Goal: Feedback & Contribution: Submit feedback/report problem

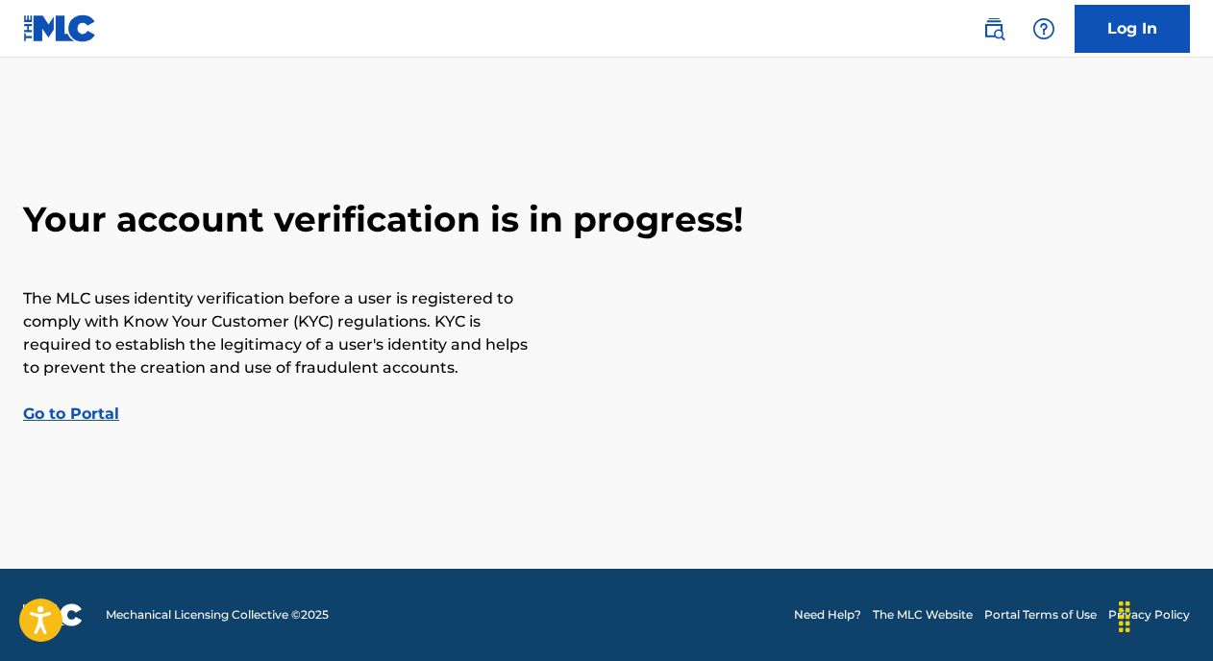
click at [1105, 35] on link "Log In" at bounding box center [1132, 29] width 115 height 48
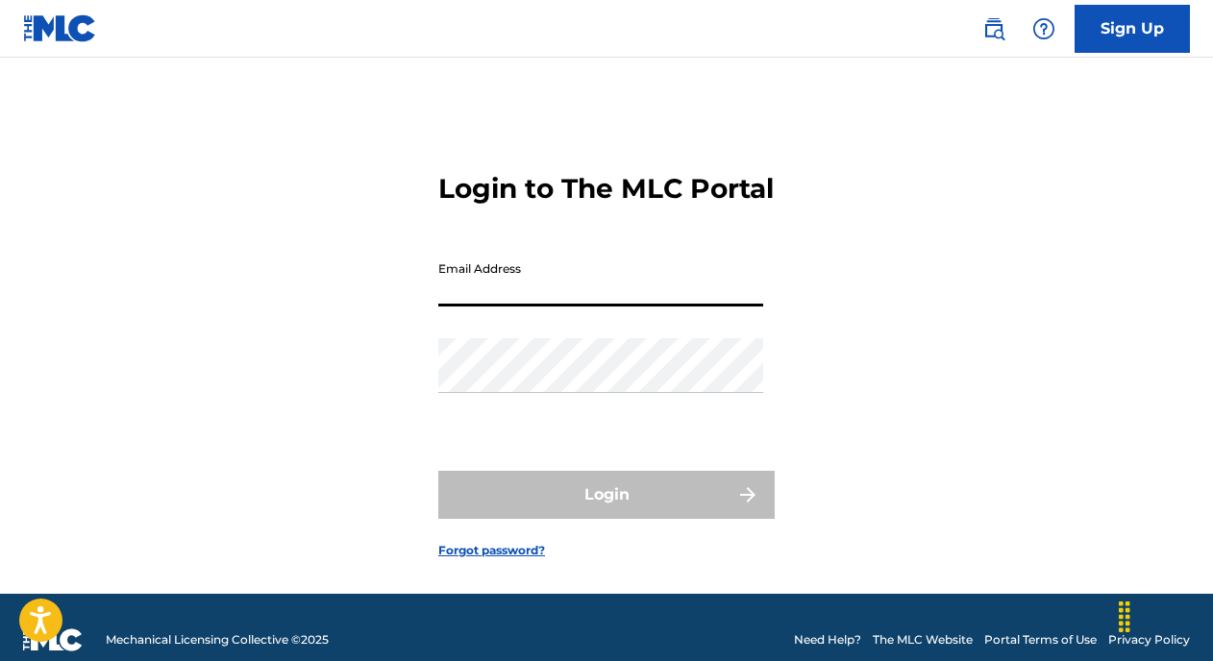
click at [556, 307] on input "Email Address" at bounding box center [600, 279] width 325 height 55
type input "[EMAIL_ADDRESS][DOMAIN_NAME]"
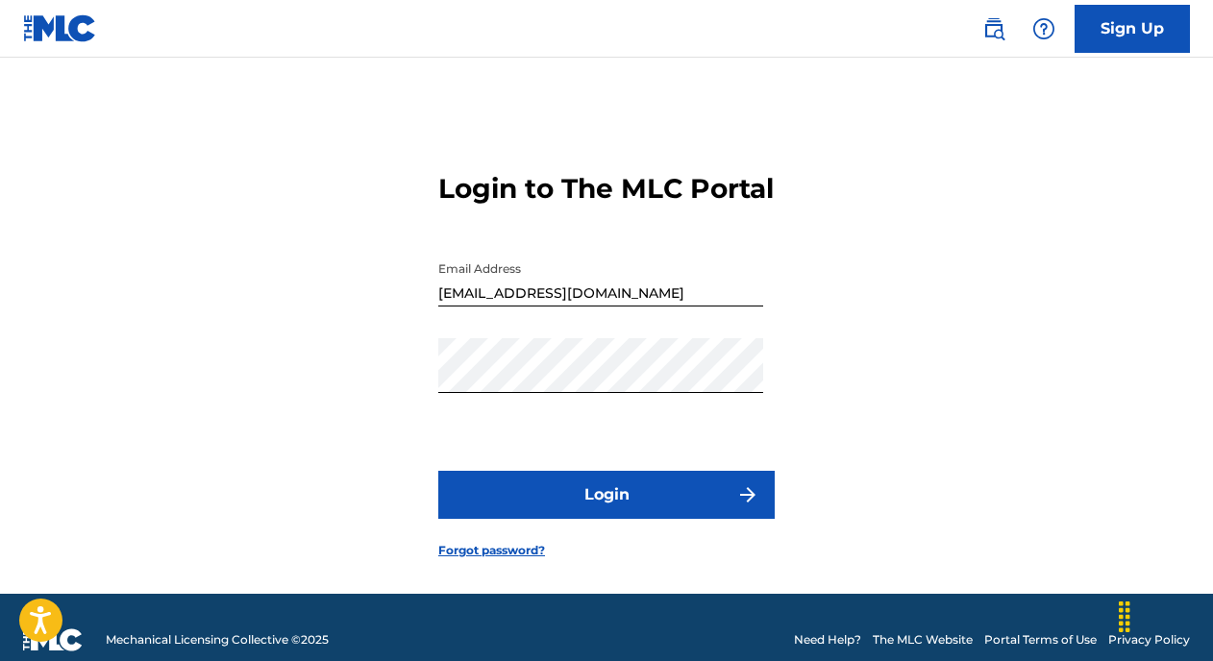
click at [648, 514] on button "Login" at bounding box center [606, 495] width 336 height 48
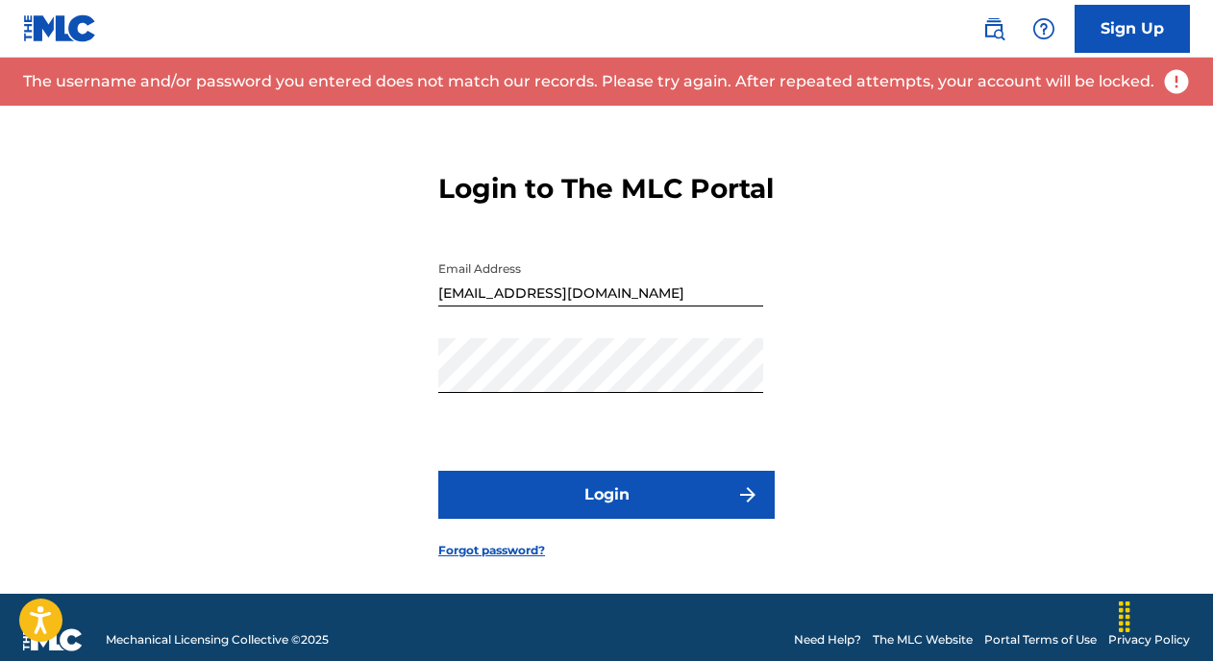
click at [633, 519] on button "Login" at bounding box center [606, 495] width 336 height 48
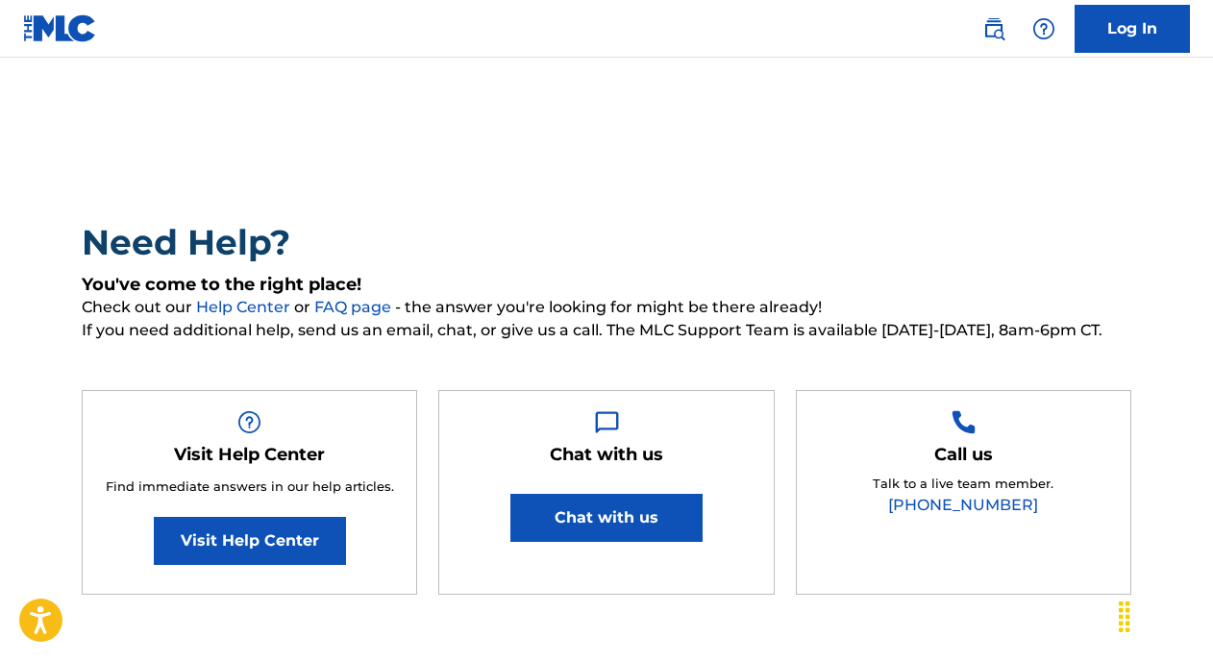
click at [1121, 15] on link "Log In" at bounding box center [1132, 29] width 115 height 48
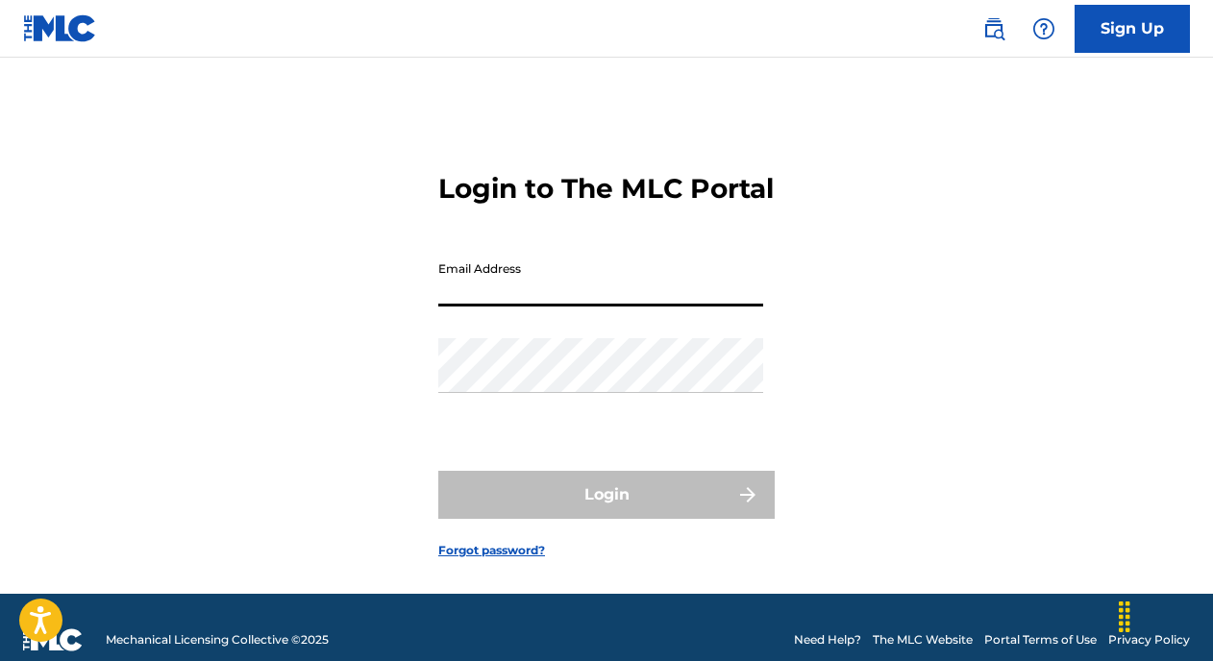
click at [583, 300] on input "Email Address" at bounding box center [600, 279] width 325 height 55
type input "[EMAIL_ADDRESS][DOMAIN_NAME]"
click at [490, 559] on link "Forgot password?" at bounding box center [491, 550] width 107 height 17
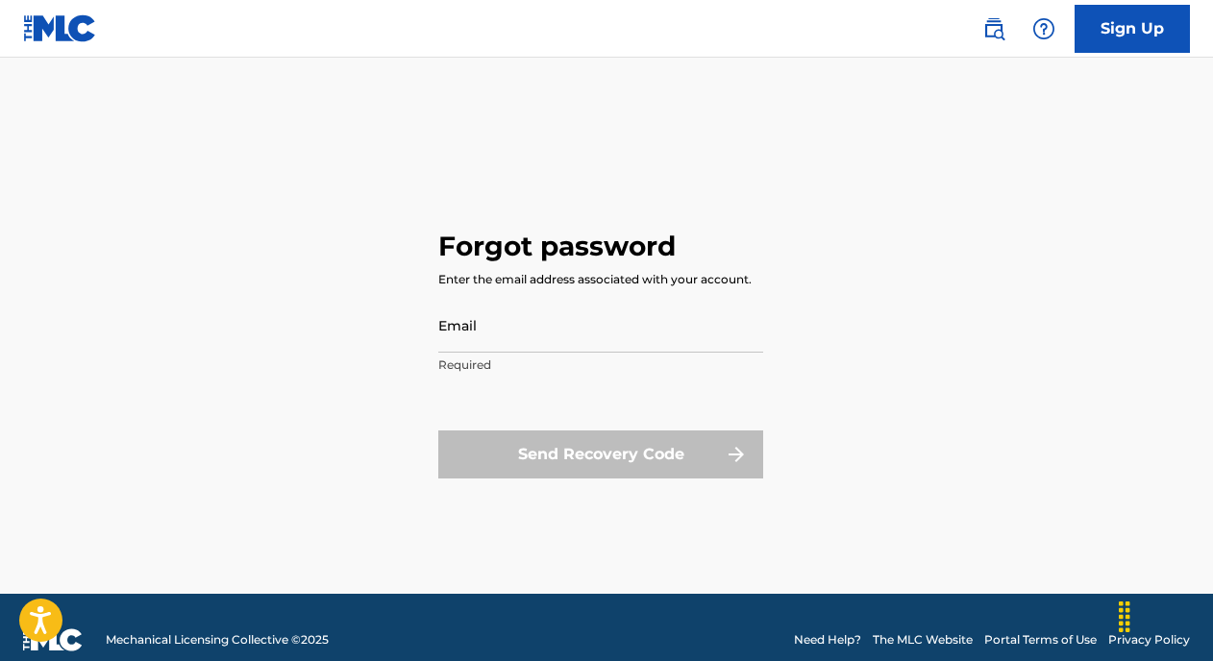
click at [489, 292] on div "Forgot password Enter the email address associated with your account. Email Req…" at bounding box center [606, 350] width 336 height 488
click at [490, 321] on input "Email" at bounding box center [600, 325] width 325 height 55
type input "[EMAIL_ADDRESS][DOMAIN_NAME]"
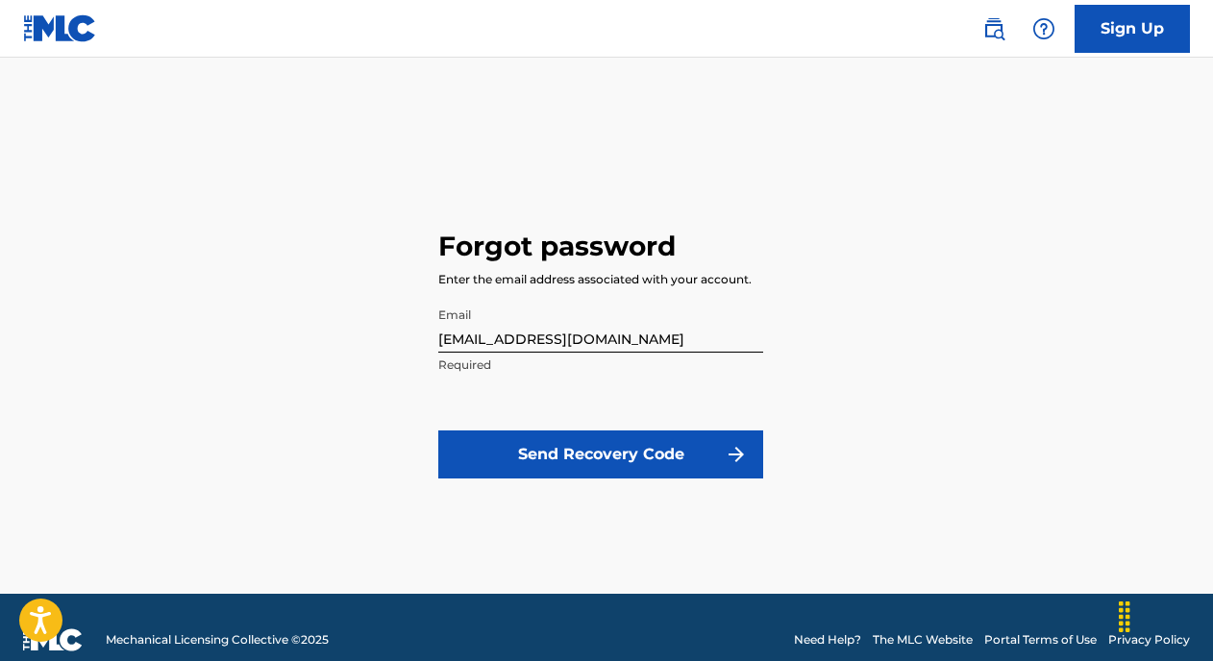
click at [566, 449] on button "Send Recovery Code" at bounding box center [600, 455] width 325 height 48
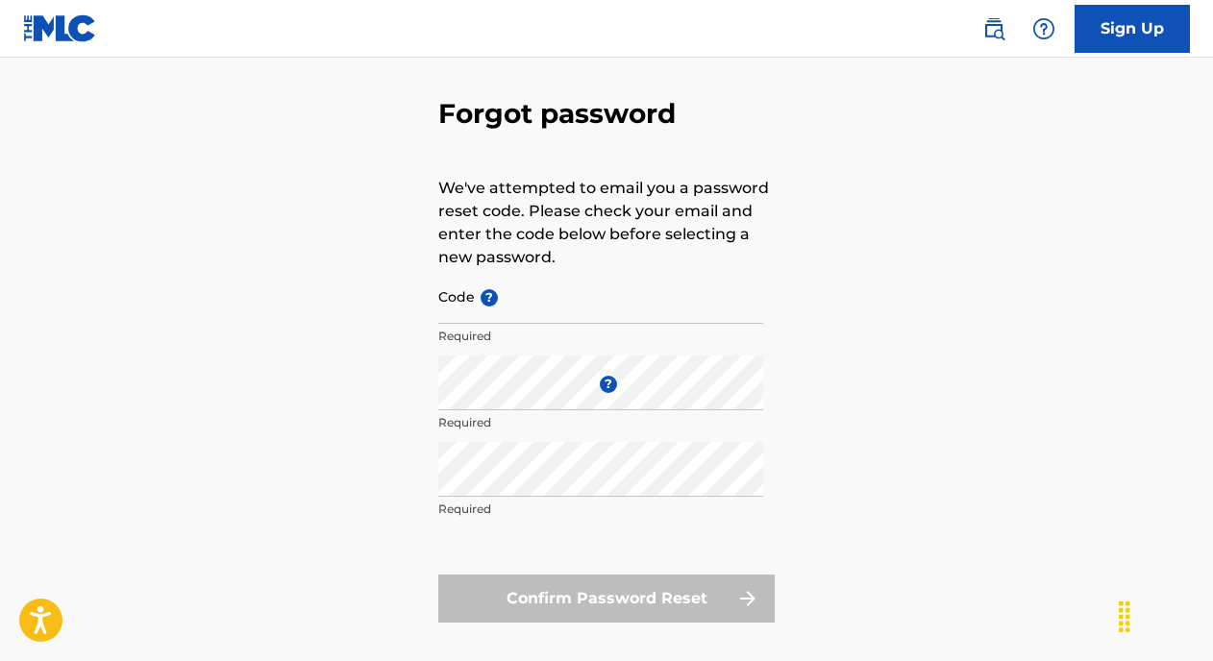
scroll to position [71, 0]
click at [521, 295] on input "Code ?" at bounding box center [600, 295] width 325 height 55
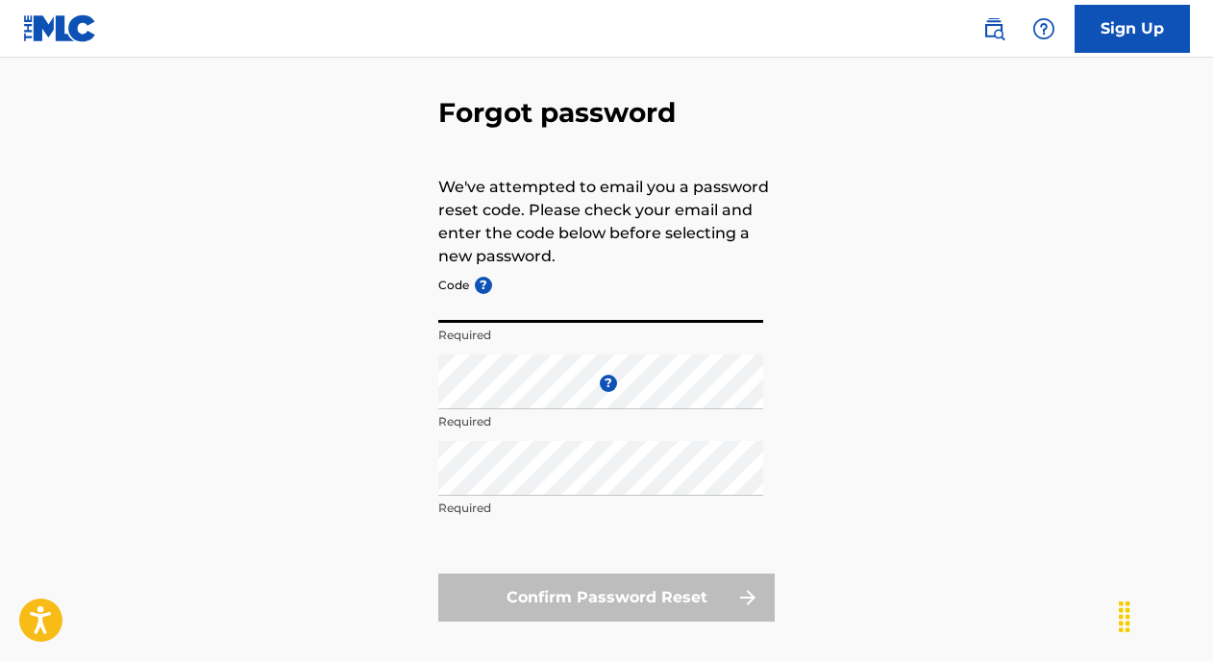
paste input "FP_3932043fab8e4c4afc92755cc708"
type input "FP_3932043fab8e4c4afc92755cc708"
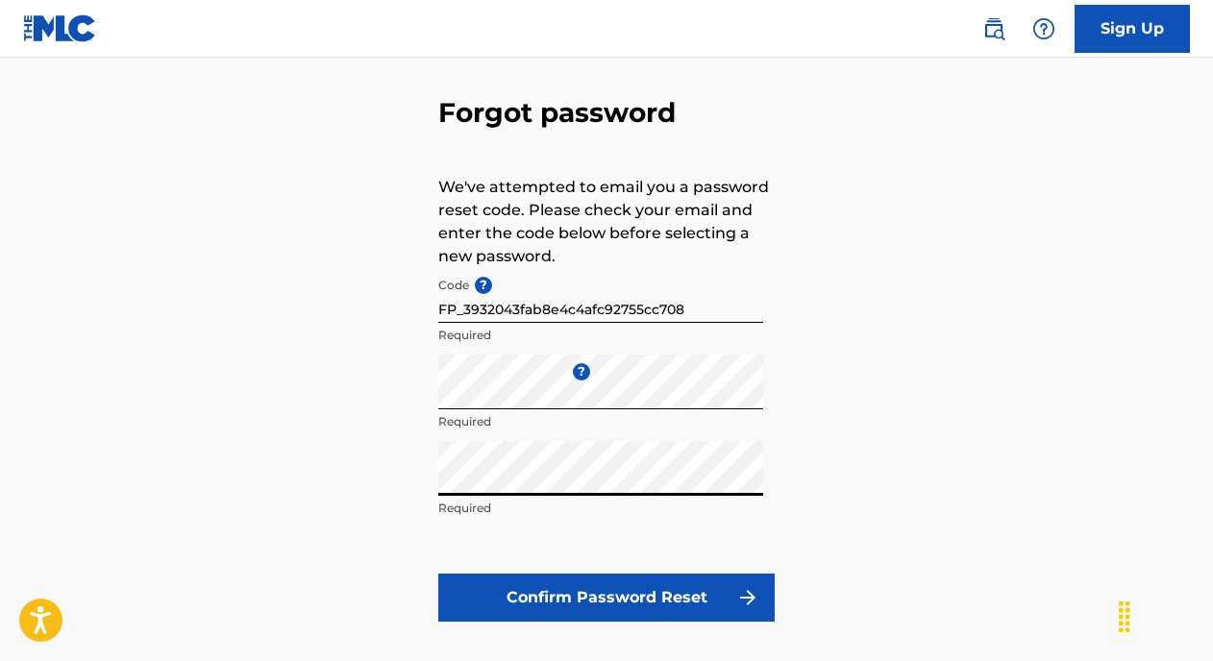
click at [567, 600] on button "Confirm Password Reset" at bounding box center [606, 598] width 336 height 48
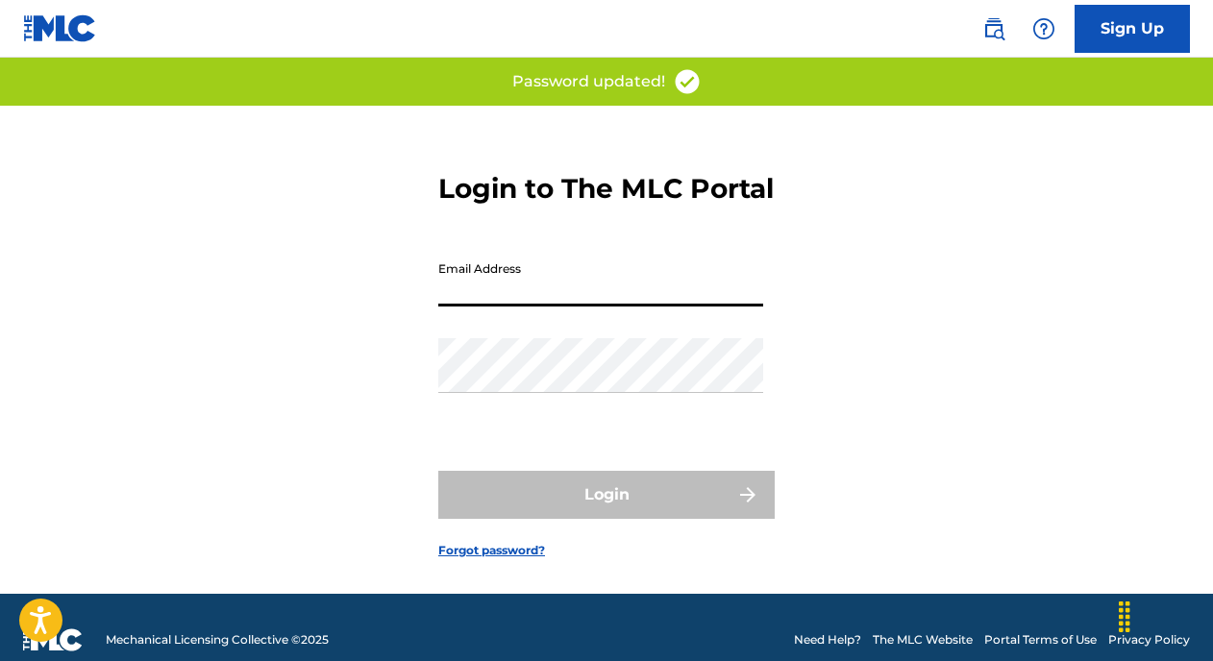
click at [521, 300] on input "Email Address" at bounding box center [600, 279] width 325 height 55
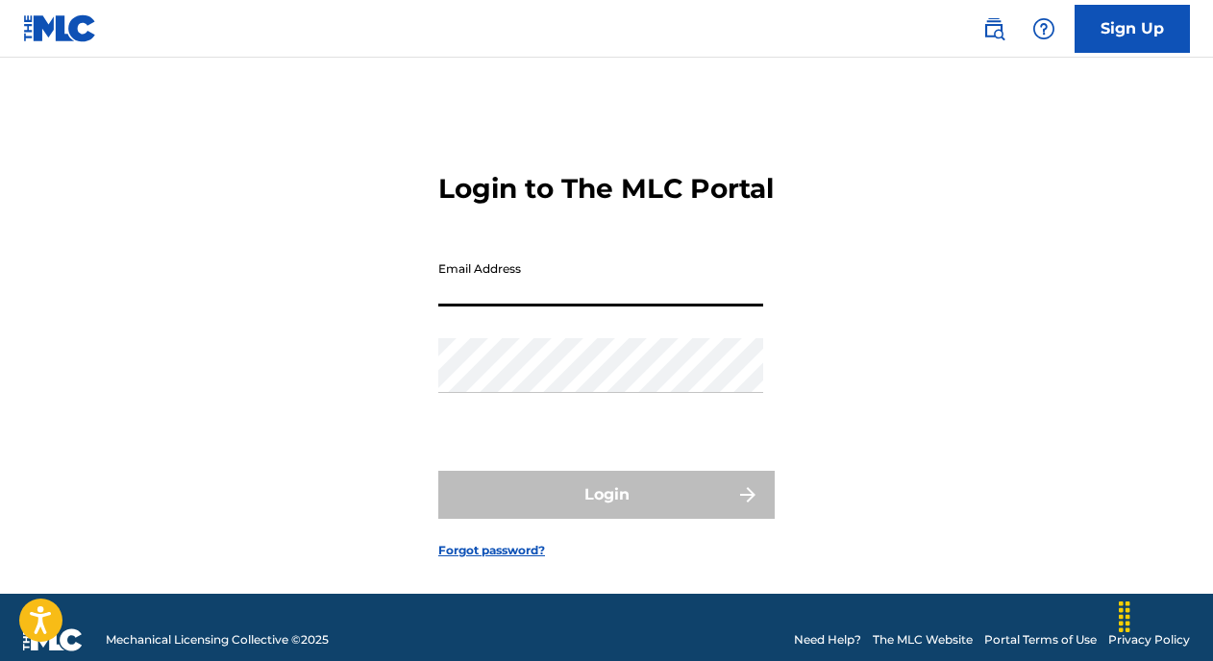
type input "[EMAIL_ADDRESS][DOMAIN_NAME]"
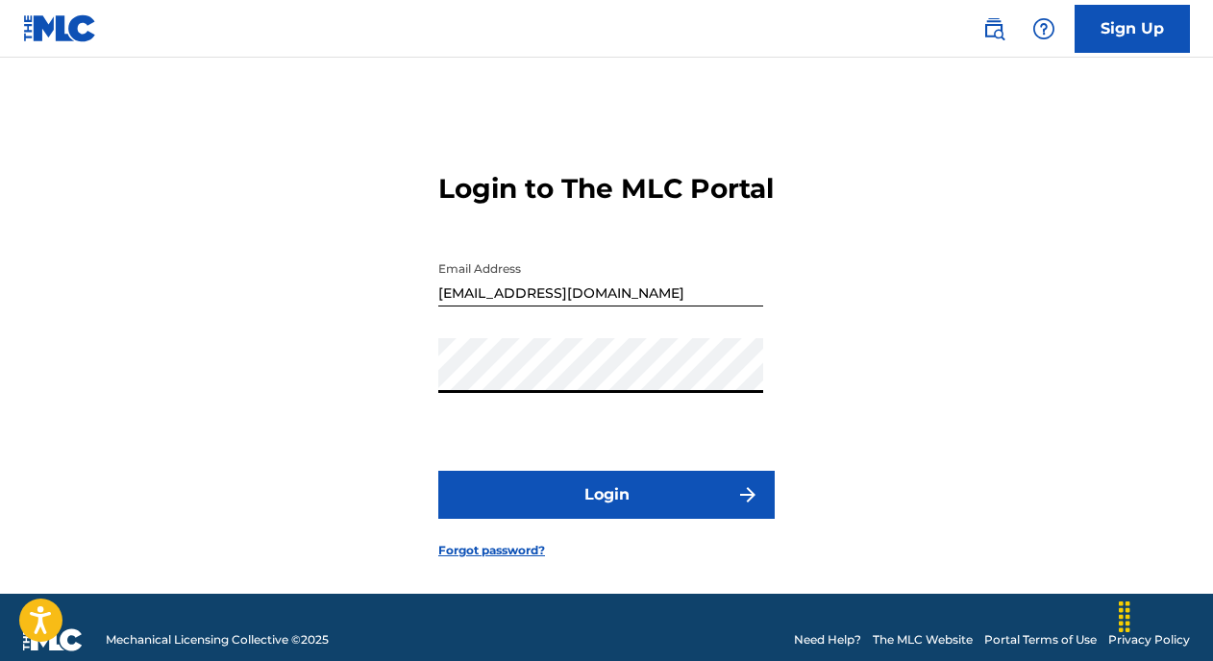
click at [620, 508] on button "Login" at bounding box center [606, 495] width 336 height 48
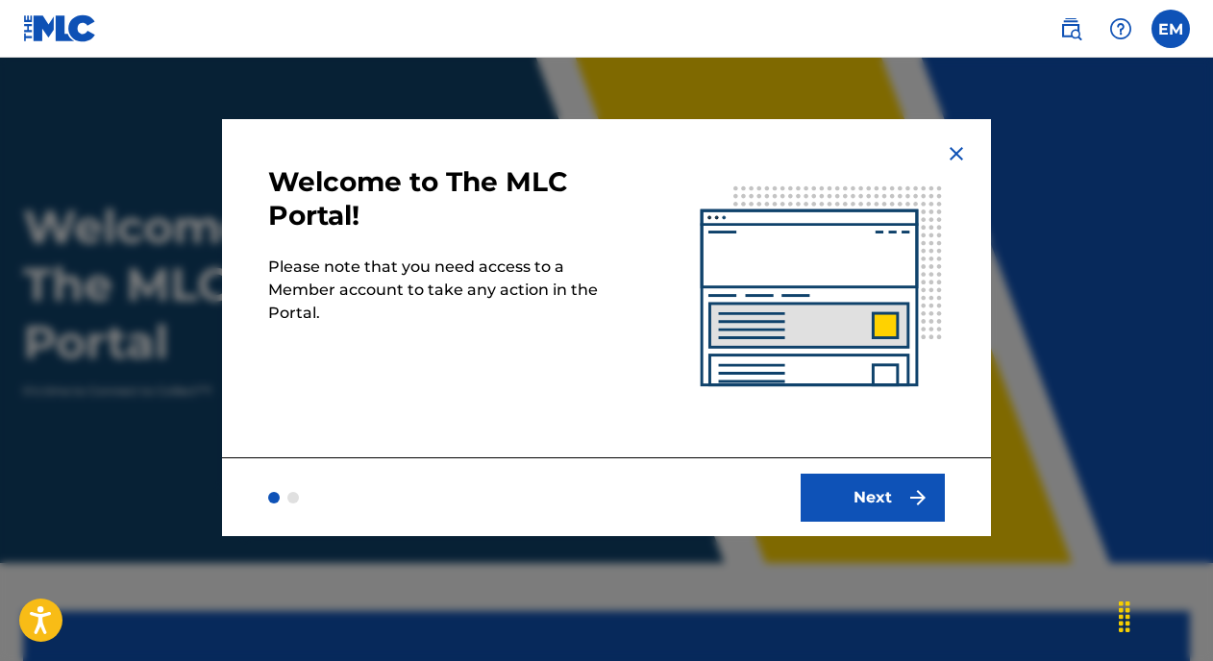
click at [867, 504] on button "Next" at bounding box center [873, 498] width 144 height 48
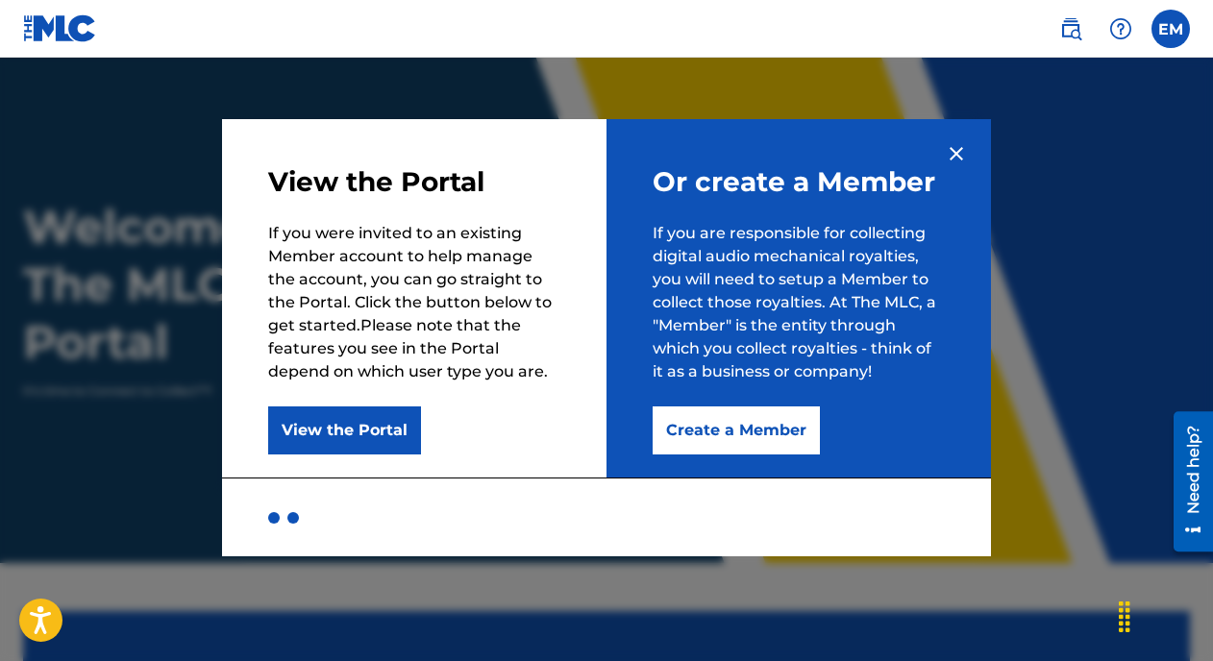
click at [360, 428] on button "View the Portal" at bounding box center [344, 431] width 153 height 48
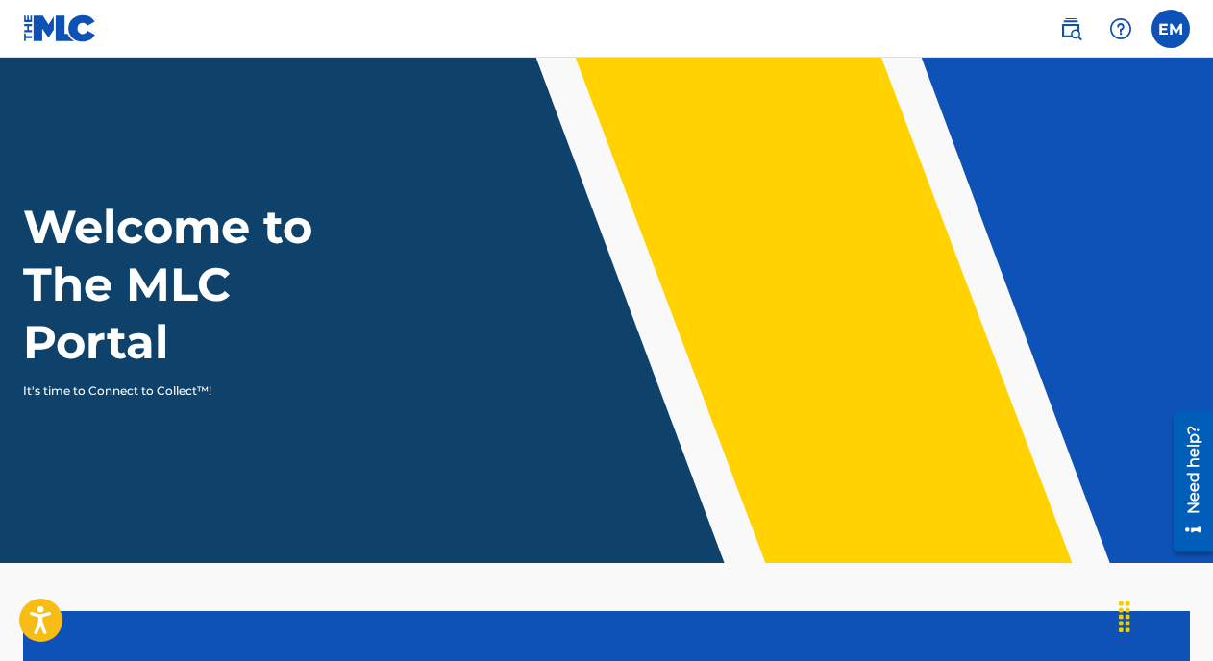
scroll to position [440, 0]
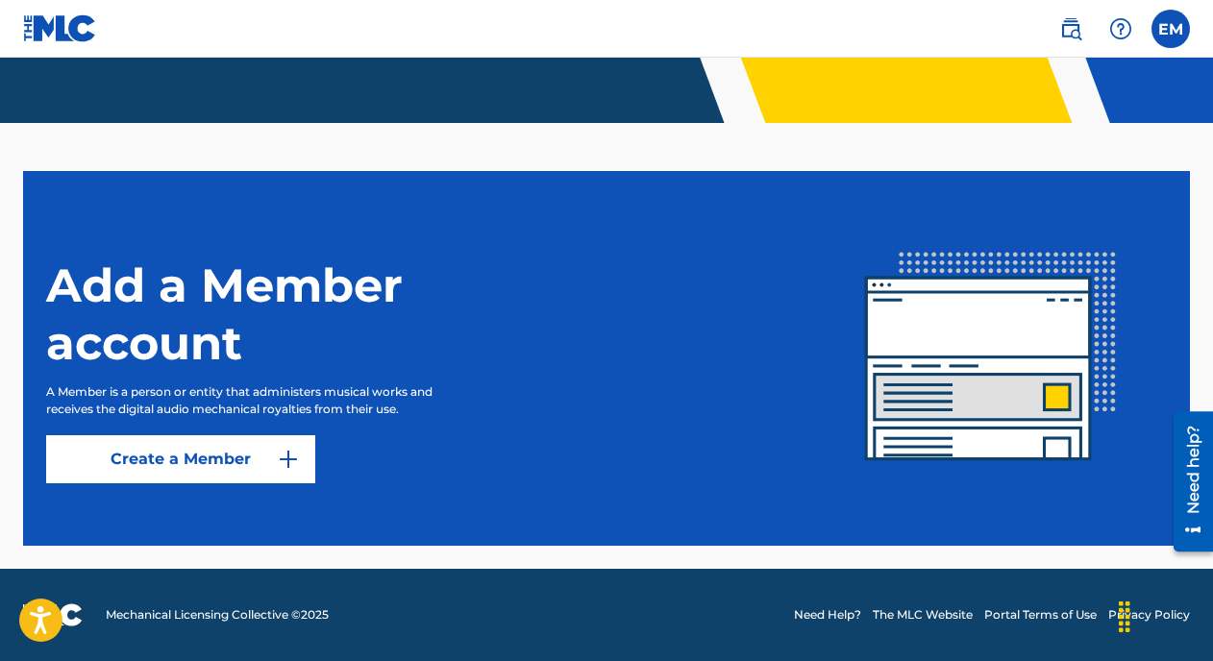
click at [236, 467] on button "Create a Member" at bounding box center [180, 459] width 269 height 48
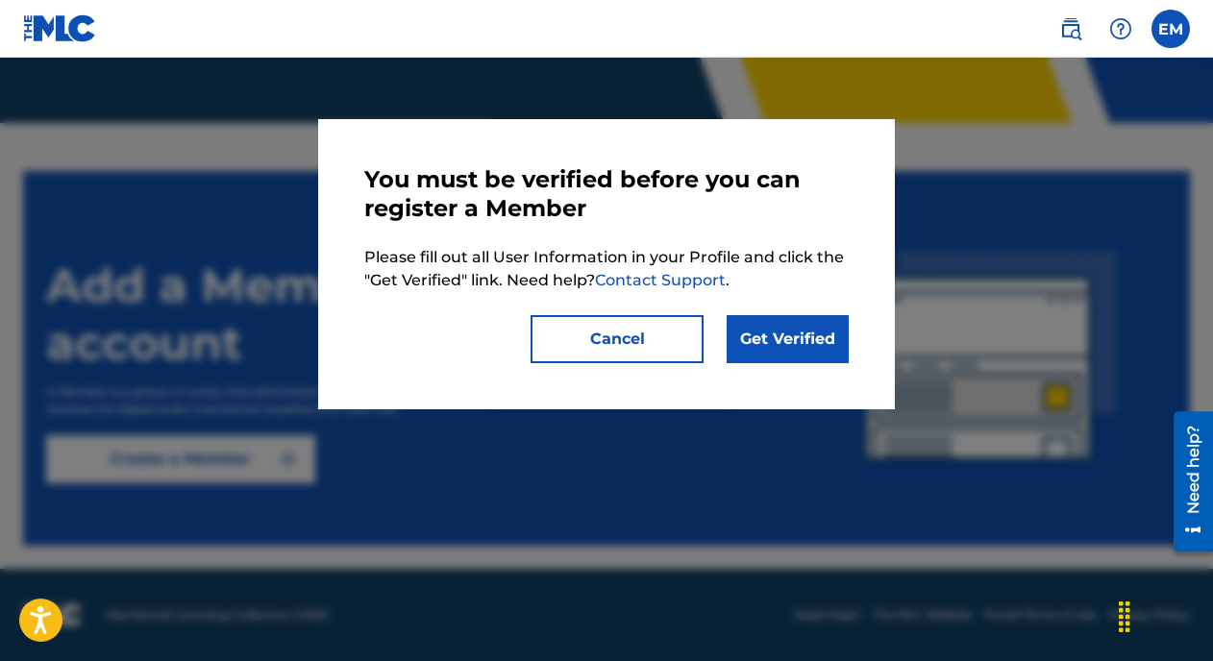
click at [782, 343] on link "Get Verified" at bounding box center [788, 339] width 122 height 48
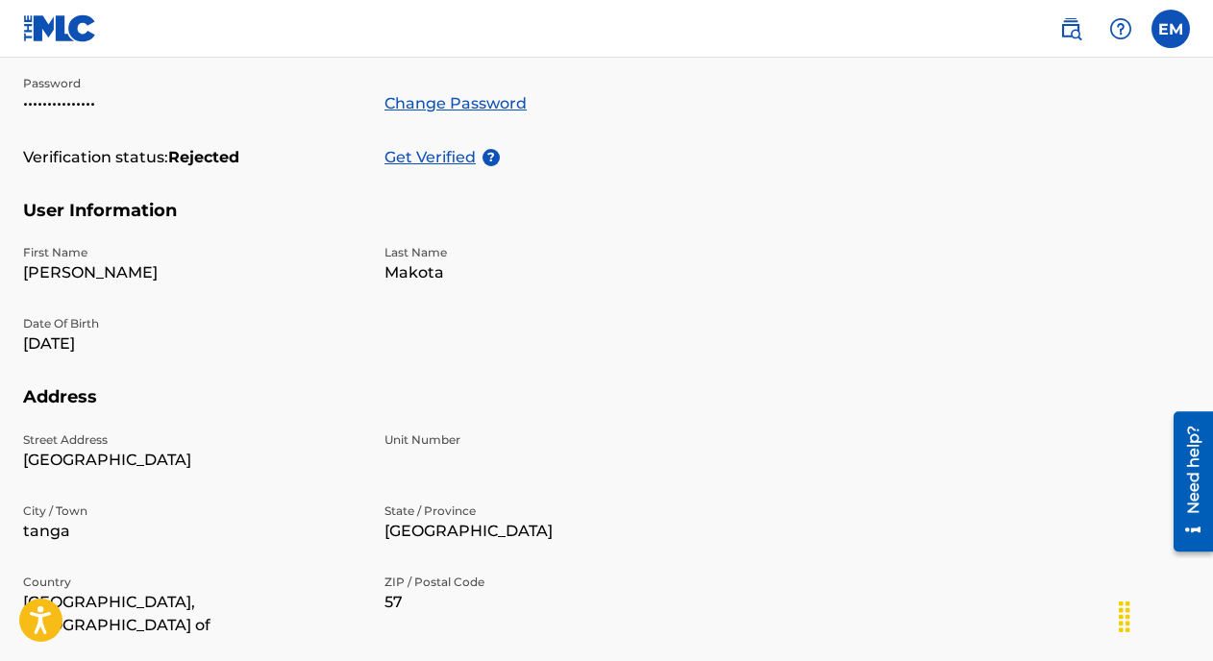
scroll to position [397, 0]
click at [456, 152] on p "Get Verified" at bounding box center [434, 155] width 98 height 23
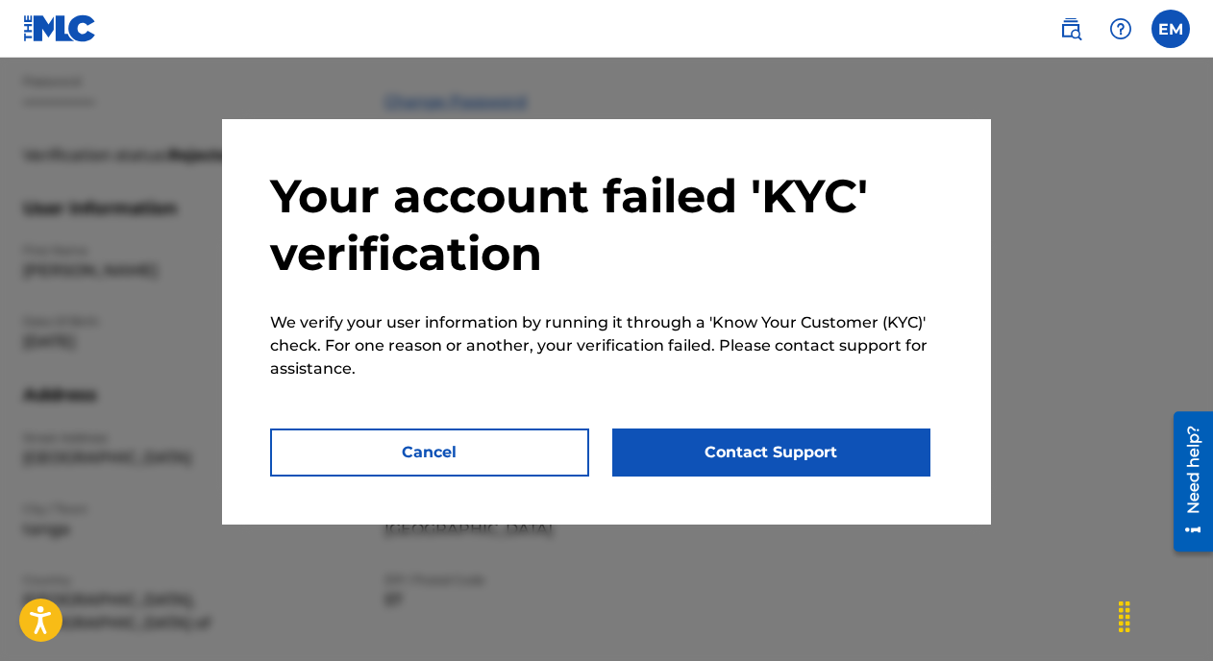
click at [659, 455] on button "Contact Support" at bounding box center [771, 453] width 319 height 48
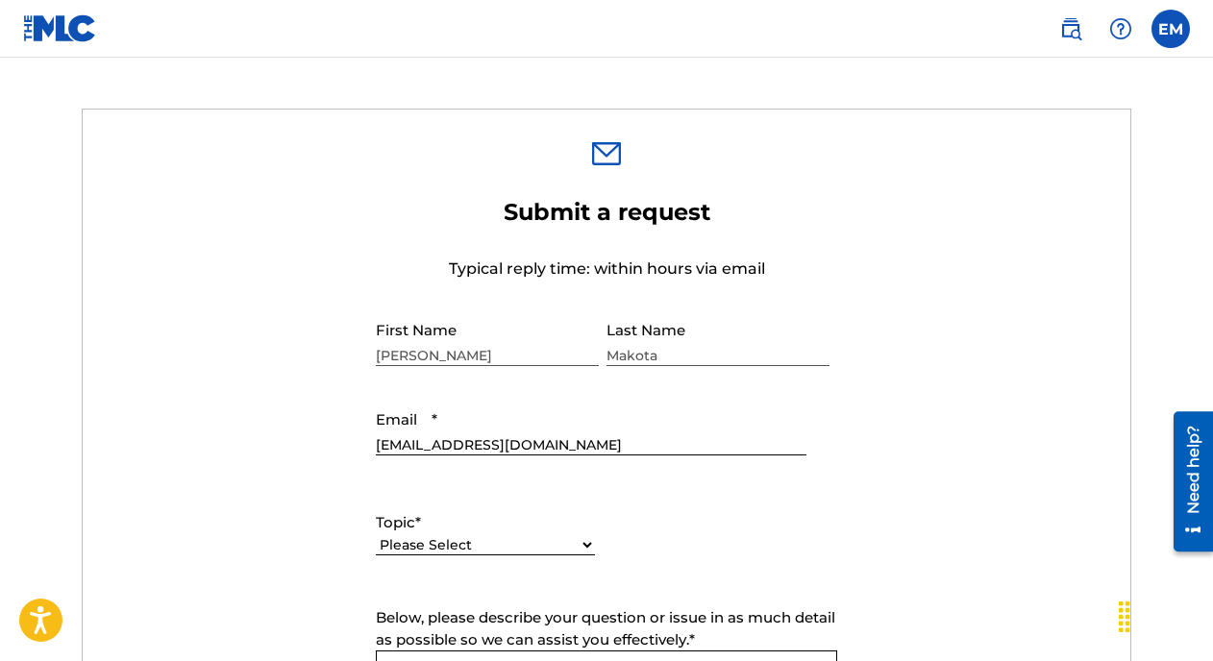
scroll to position [682, 0]
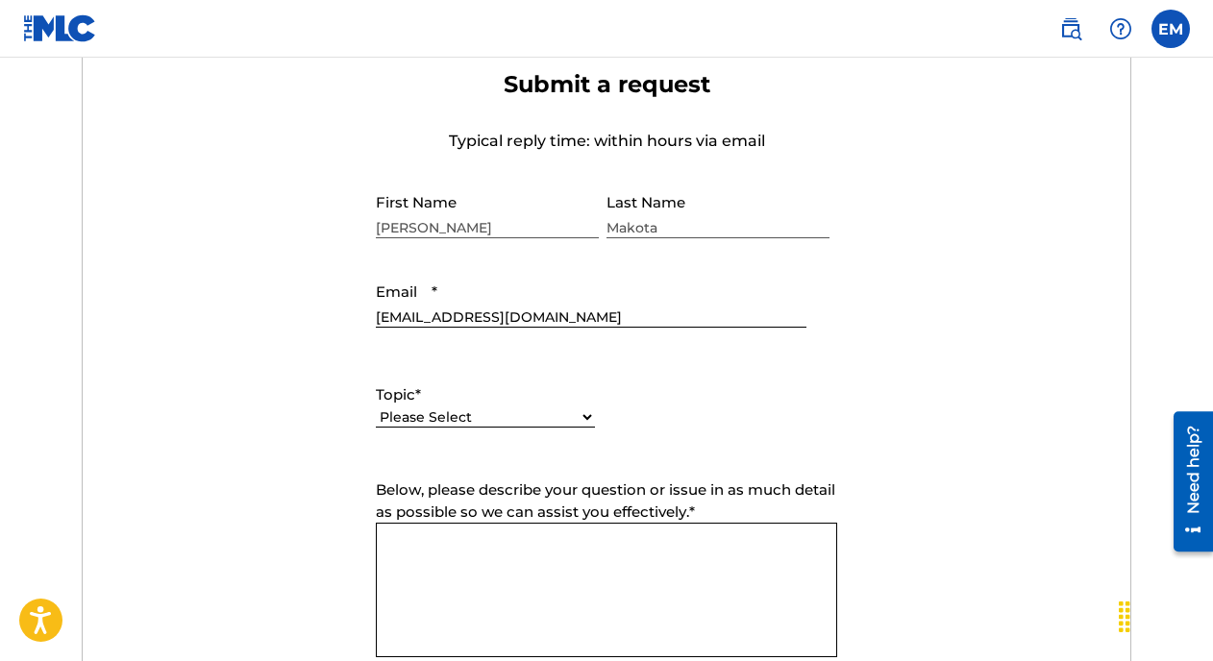
click at [476, 412] on select "Please Select I need help with my account I need help with managing my catalog …" at bounding box center [485, 418] width 219 height 20
select select "I need help with my account"
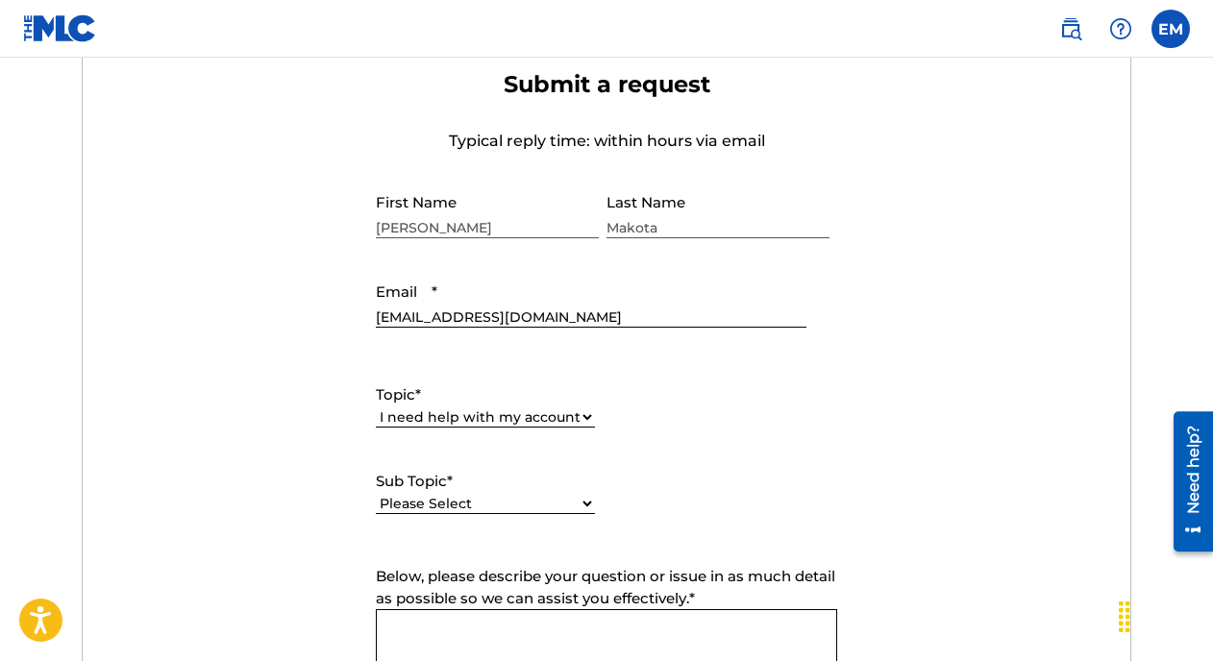
click at [491, 501] on select "Please Select I need help with my user account I can't log in to my user accoun…" at bounding box center [485, 504] width 219 height 20
select select "I was not verified as a user"
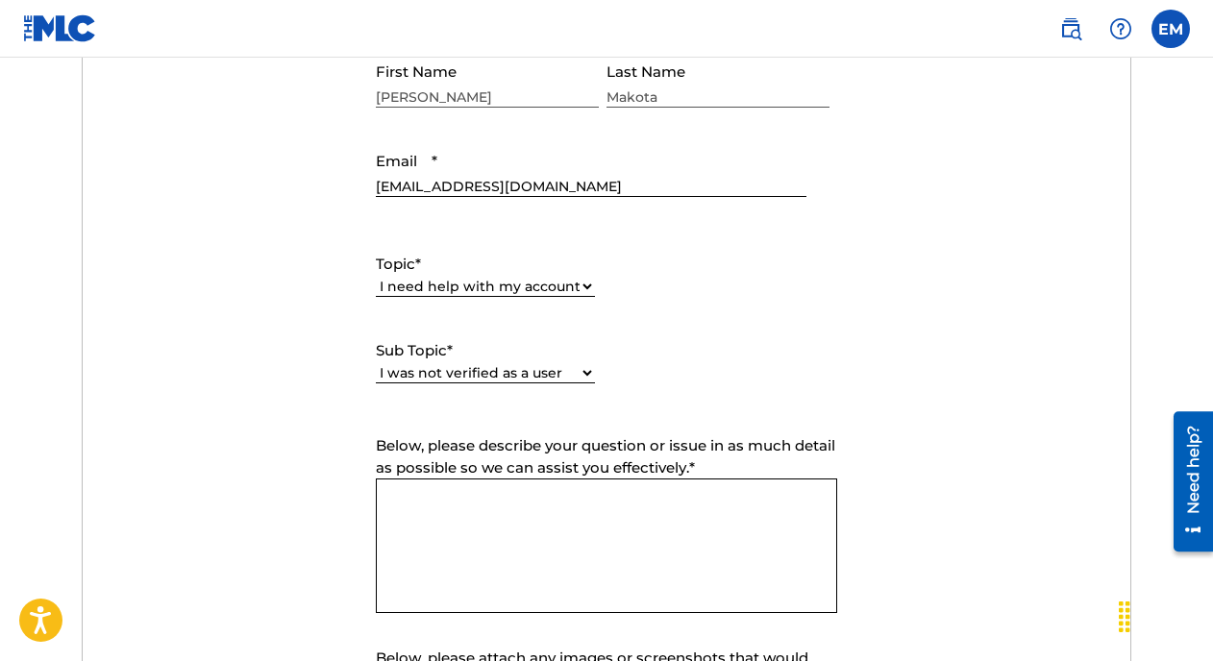
scroll to position [993, 0]
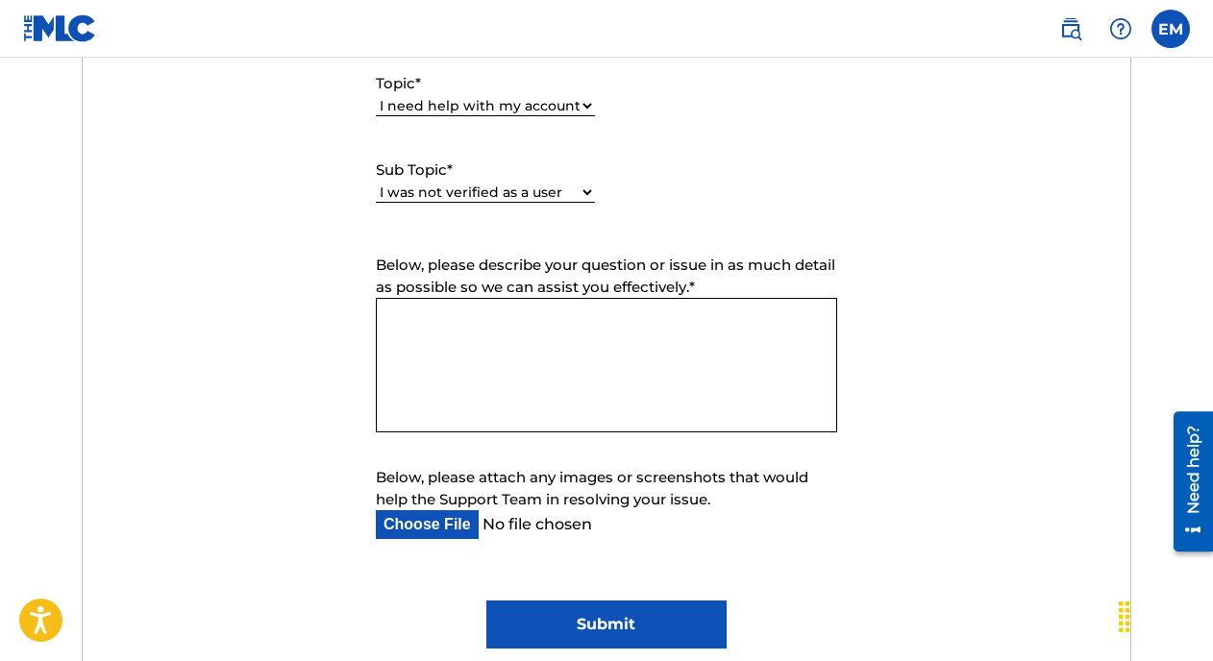
click at [551, 357] on textarea "Below, please describe your question or issue in as much detail as possible so …" at bounding box center [606, 365] width 461 height 135
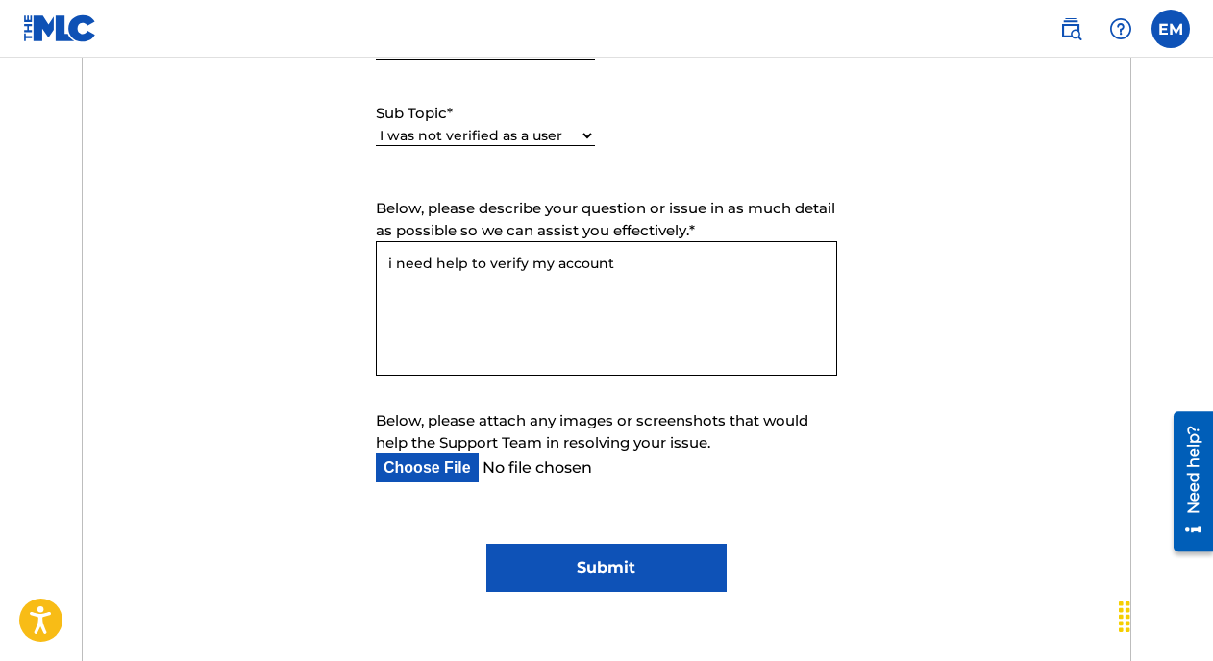
scroll to position [1048, 0]
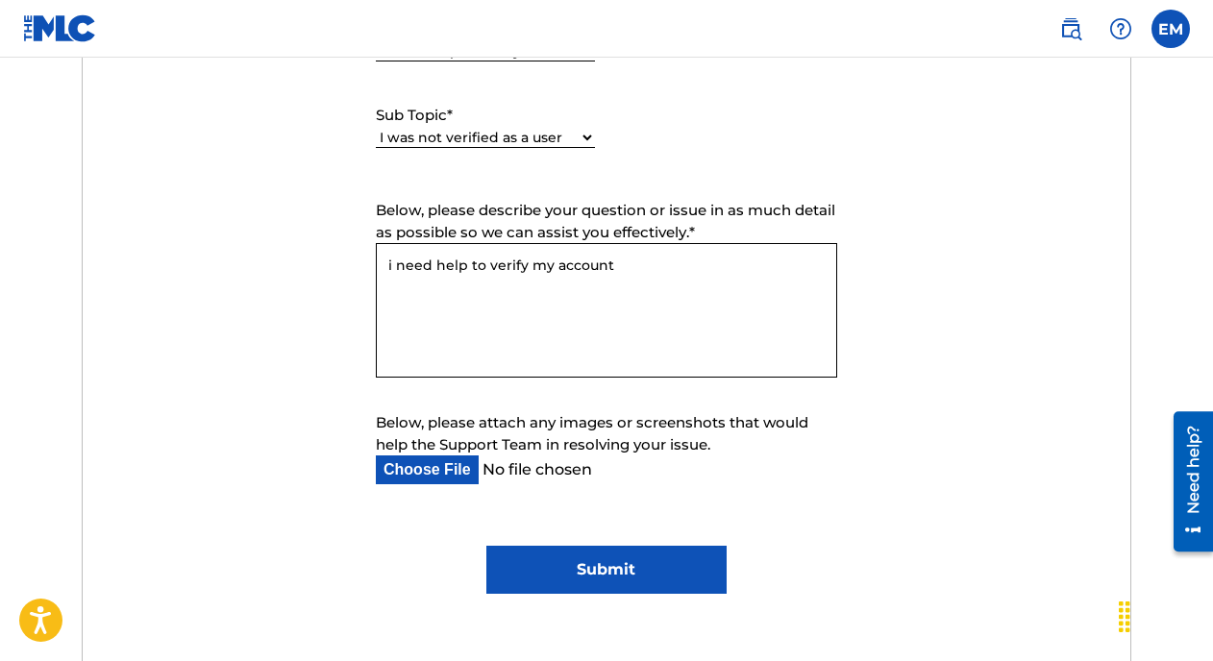
type textarea "i need help to verify my account"
click at [603, 571] on input "Submit" at bounding box center [606, 570] width 241 height 48
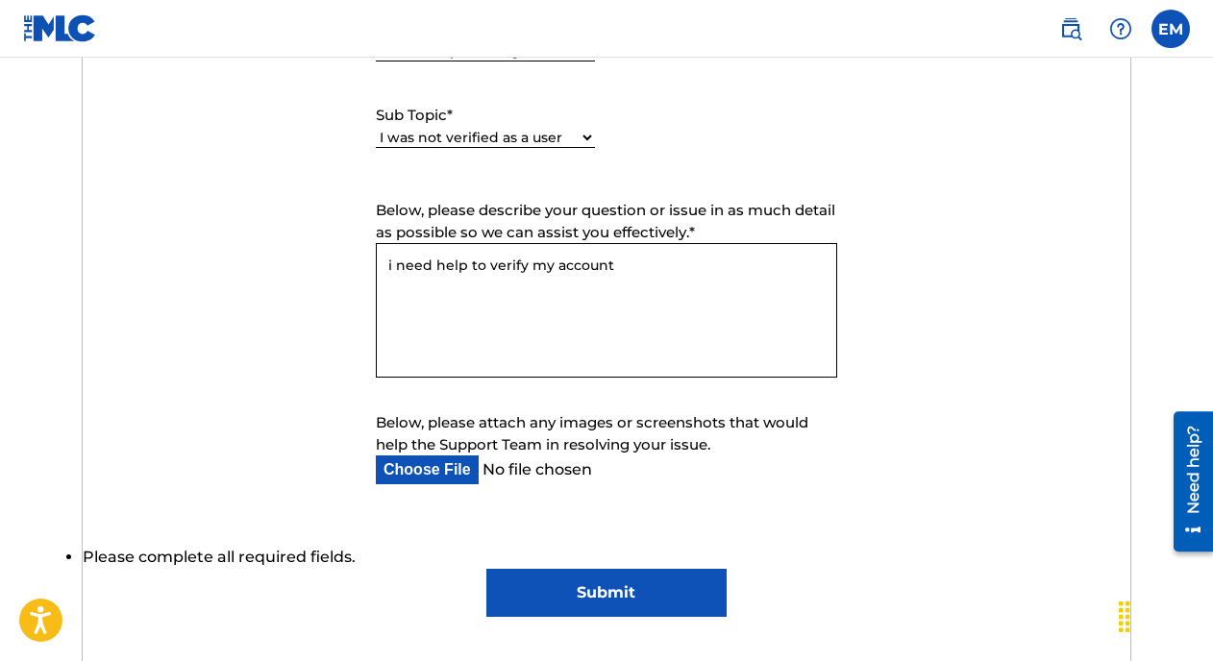
click at [627, 583] on input "Submit" at bounding box center [606, 593] width 241 height 48
click at [631, 588] on input "Submit" at bounding box center [606, 593] width 241 height 48
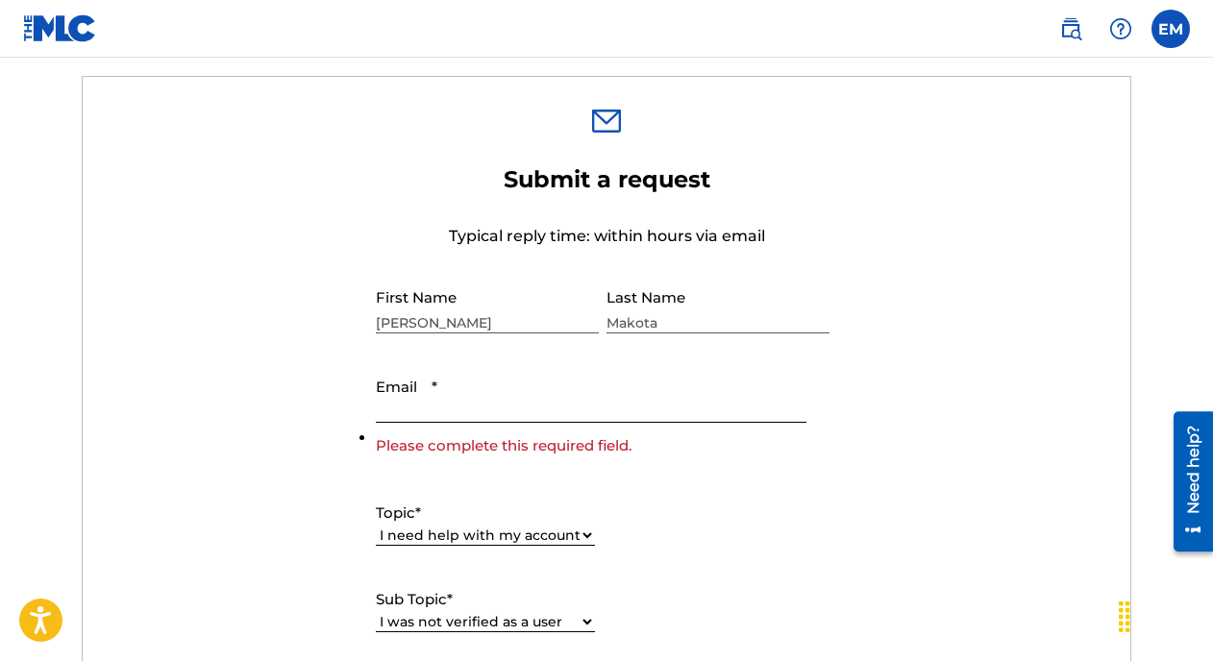
scroll to position [585, 0]
click at [407, 410] on input "Email *" at bounding box center [591, 396] width 431 height 55
type input "[EMAIL_ADDRESS][DOMAIN_NAME]"
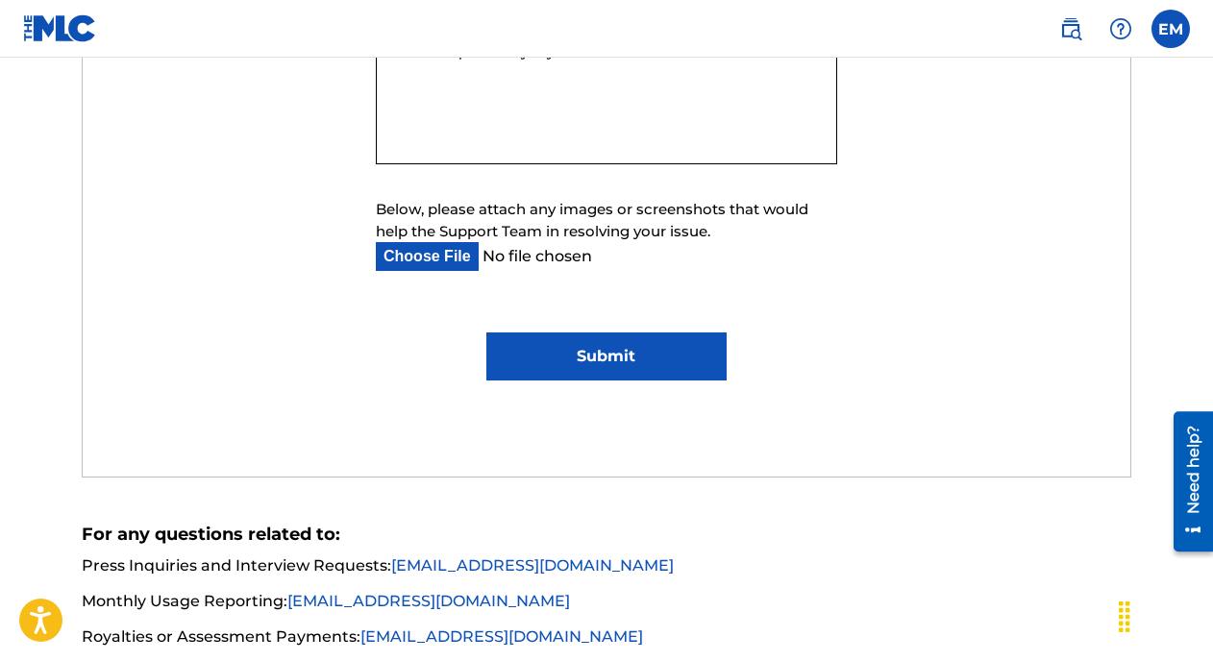
scroll to position [1286, 0]
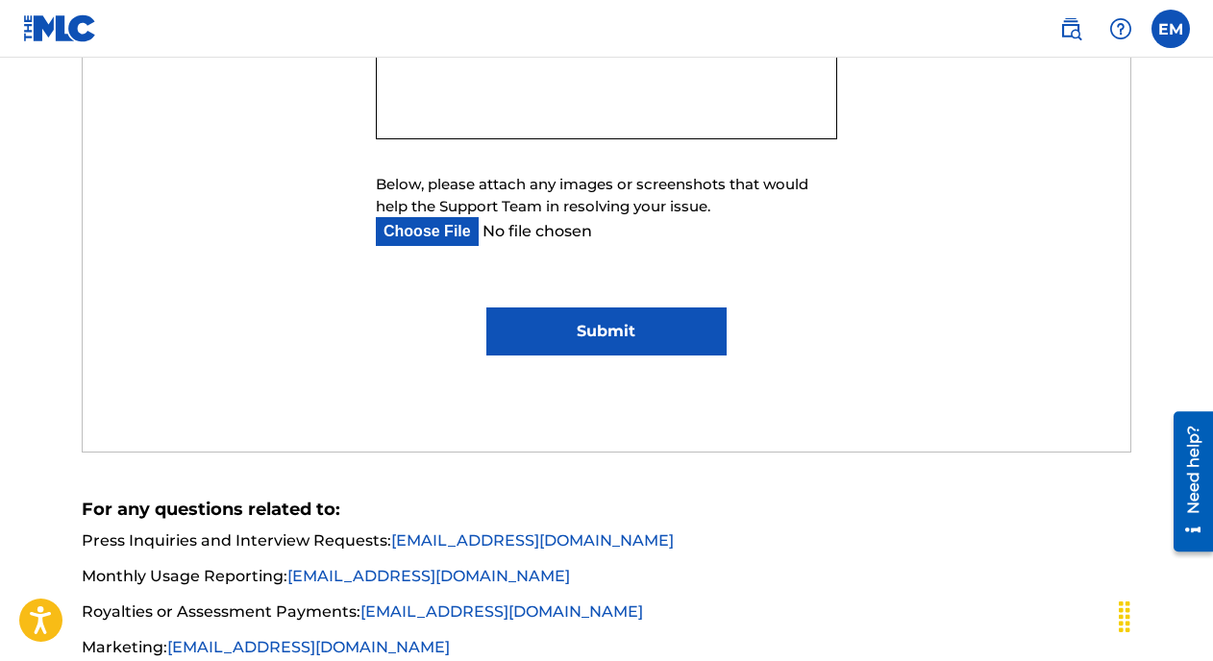
click at [571, 345] on input "Submit" at bounding box center [606, 332] width 241 height 48
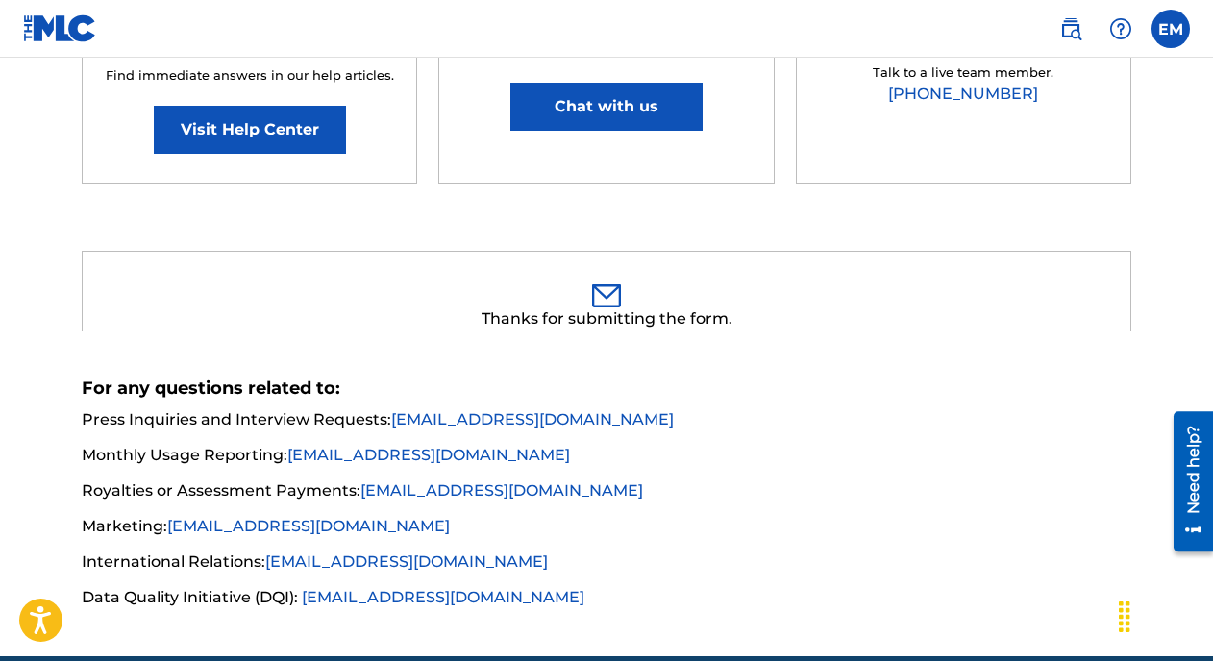
scroll to position [407, 0]
